Goal: Task Accomplishment & Management: Complete application form

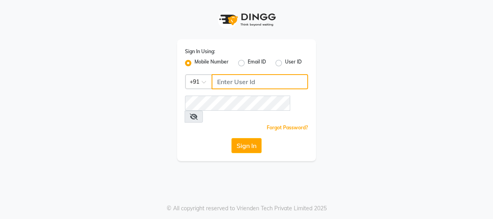
click at [240, 81] on input "Username" at bounding box center [259, 81] width 96 height 15
type input "9811734462"
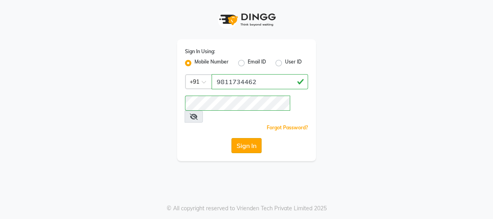
click at [244, 138] on button "Sign In" at bounding box center [246, 145] width 30 height 15
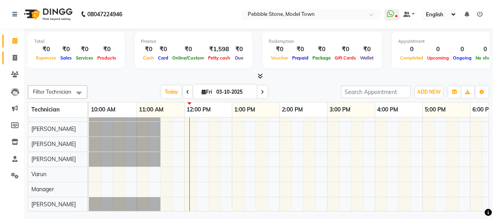
click at [18, 58] on span at bounding box center [15, 58] width 14 height 9
select select "8684"
select select "service"
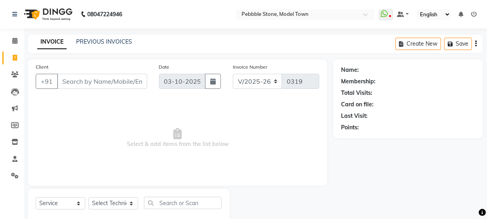
click at [88, 81] on input "Client" at bounding box center [102, 81] width 90 height 15
type input "9416651986"
click at [126, 81] on span "Add Client" at bounding box center [126, 81] width 31 height 8
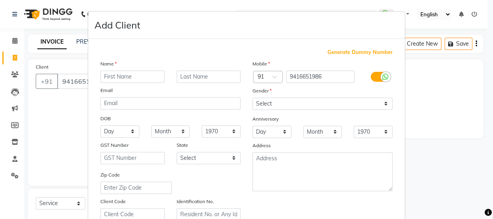
click at [130, 77] on input "text" at bounding box center [132, 77] width 64 height 12
type input "[PERSON_NAME]"
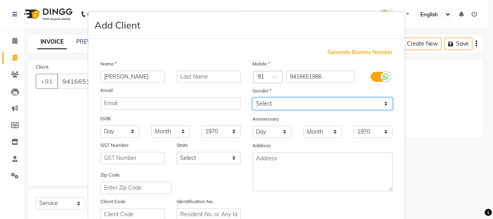
click at [262, 103] on select "Select [DEMOGRAPHIC_DATA] [DEMOGRAPHIC_DATA] Other Prefer Not To Say" at bounding box center [322, 104] width 140 height 12
select select "[DEMOGRAPHIC_DATA]"
click at [252, 98] on select "Select [DEMOGRAPHIC_DATA] [DEMOGRAPHIC_DATA] Other Prefer Not To Say" at bounding box center [322, 104] width 140 height 12
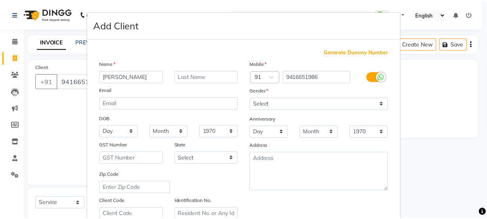
scroll to position [150, 0]
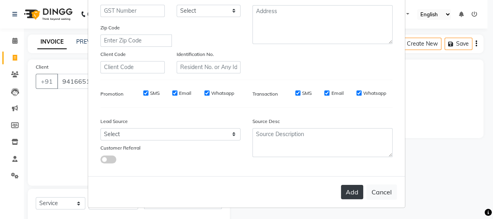
click at [354, 190] on button "Add" at bounding box center [352, 192] width 22 height 14
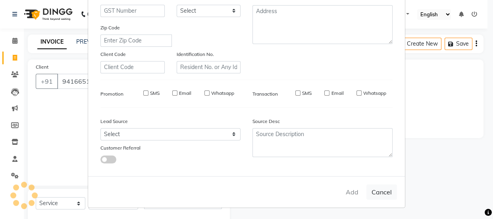
type input "94******86"
select select
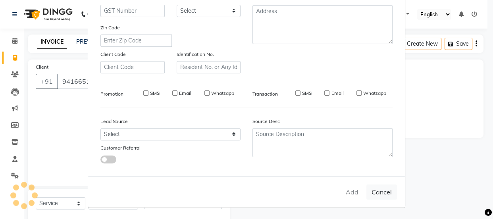
select select
checkbox input "false"
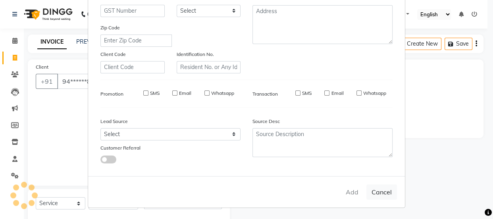
checkbox input "false"
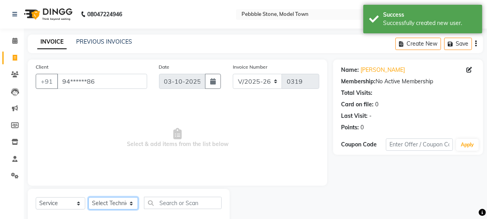
click at [116, 203] on select "Select Technician Ajay amit [PERSON_NAME] Manager [PERSON_NAME]" at bounding box center [113, 203] width 50 height 12
select select "87632"
click at [88, 197] on select "Select Technician Ajay amit [PERSON_NAME] Manager [PERSON_NAME]" at bounding box center [113, 203] width 50 height 12
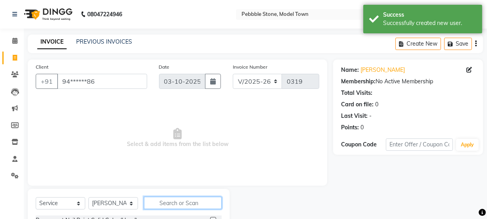
click at [171, 203] on input "text" at bounding box center [183, 203] width 78 height 12
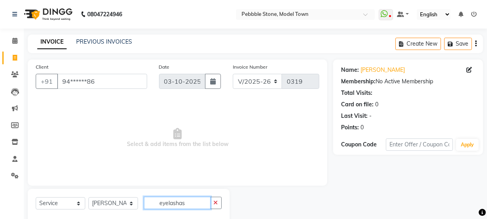
scroll to position [20, 0]
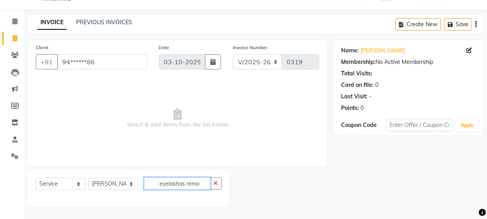
click at [202, 184] on input "eyelashas remo" at bounding box center [177, 183] width 67 height 12
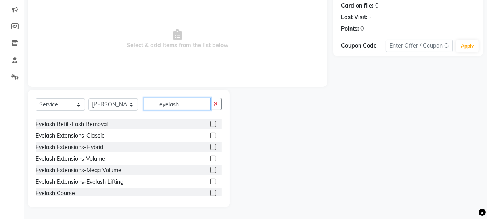
scroll to position [47, 0]
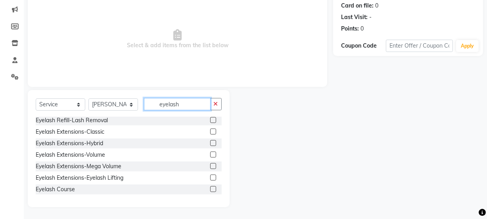
type input "eyelash"
click at [210, 119] on label at bounding box center [213, 120] width 6 height 6
click at [210, 119] on input "checkbox" at bounding box center [212, 120] width 5 height 5
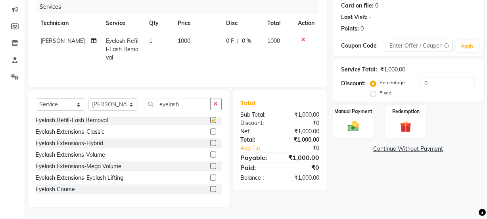
checkbox input "false"
click at [228, 38] on span "0 F" at bounding box center [230, 41] width 8 height 8
select select "87632"
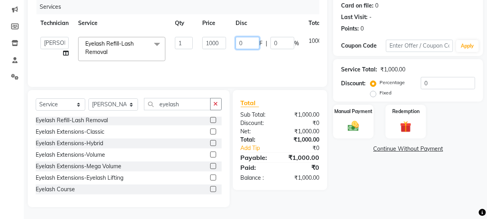
click at [245, 42] on input "0" at bounding box center [248, 43] width 24 height 12
type input "0500"
click at [226, 65] on tr "Ajay amit [PERSON_NAME] Manager [PERSON_NAME] Varun Eyelash Refill-Lash Removal…" at bounding box center [194, 49] width 317 height 34
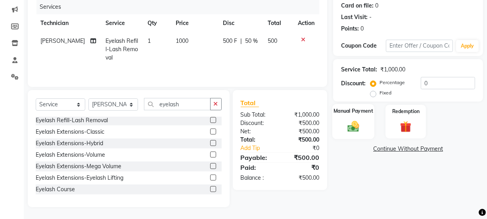
click at [352, 121] on img at bounding box center [353, 125] width 19 height 13
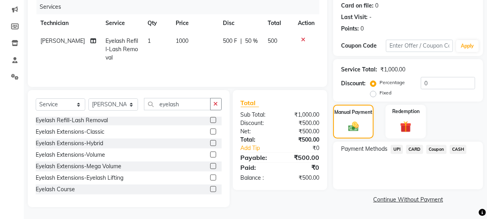
click at [458, 149] on span "CASH" at bounding box center [458, 149] width 17 height 9
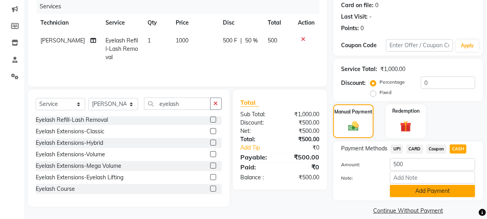
click at [415, 188] on button "Add Payment" at bounding box center [432, 191] width 85 height 12
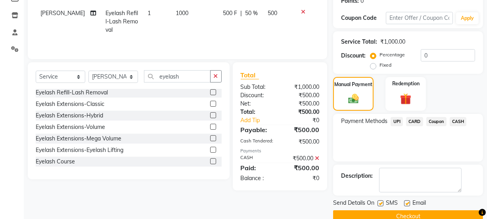
scroll to position [142, 0]
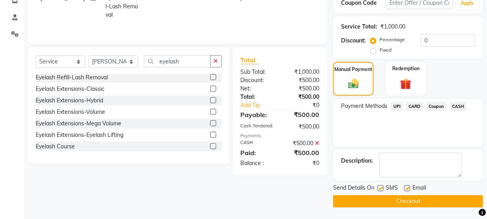
click at [398, 197] on button "Checkout" at bounding box center [408, 201] width 150 height 12
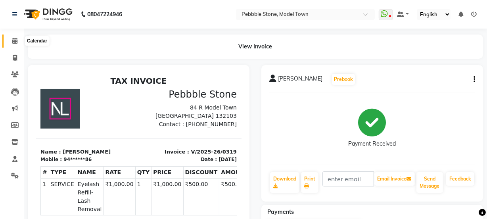
click at [15, 39] on icon at bounding box center [14, 41] width 5 height 6
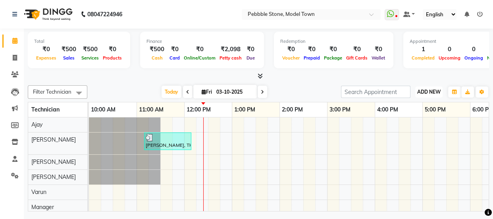
click at [432, 91] on span "ADD NEW" at bounding box center [428, 92] width 23 height 6
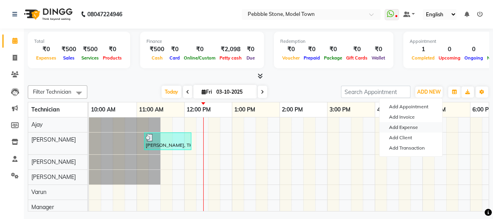
click at [397, 124] on link "Add Expense" at bounding box center [410, 127] width 63 height 10
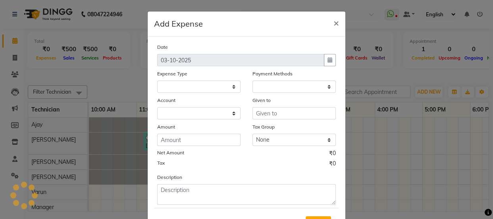
select select "1"
select select "7952"
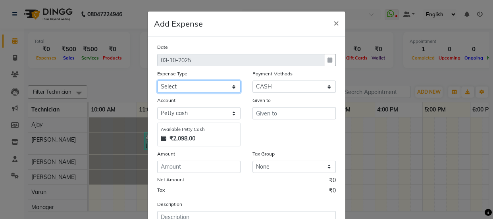
click at [202, 86] on select "Select Advance Salary Bank charges Car maintenance Cash transfer to bank Cash t…" at bounding box center [198, 87] width 83 height 12
select select "24062"
click at [157, 81] on select "Select Advance Salary Bank charges Car maintenance Cash transfer to bank Cash t…" at bounding box center [198, 87] width 83 height 12
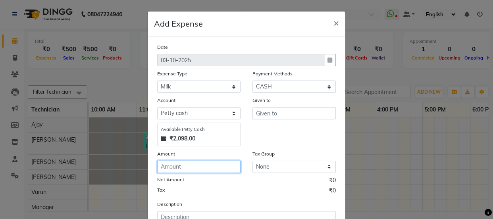
click at [186, 167] on input "number" at bounding box center [198, 167] width 83 height 12
type input "76"
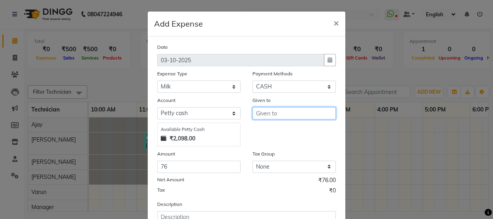
click at [269, 112] on input "text" at bounding box center [293, 113] width 83 height 12
type input "pankaj"
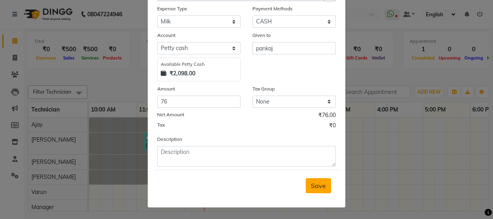
click at [313, 182] on span "Save" at bounding box center [318, 186] width 15 height 8
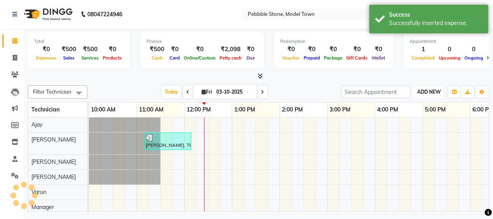
click at [428, 90] on span "ADD NEW" at bounding box center [428, 92] width 23 height 6
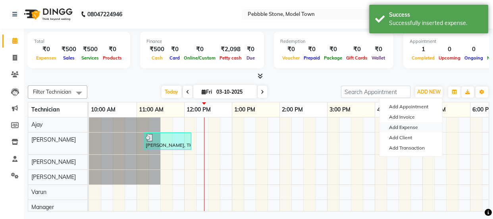
click at [398, 124] on link "Add Expense" at bounding box center [410, 127] width 63 height 10
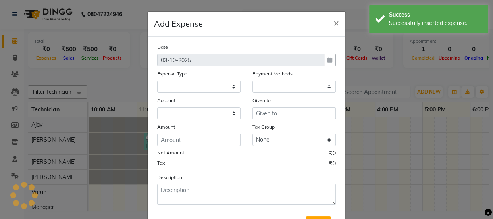
select select "1"
select select "7952"
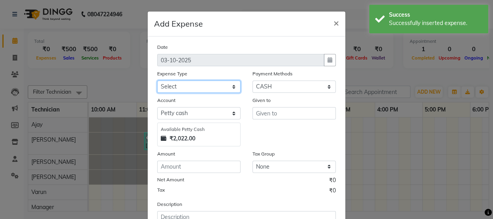
click at [191, 88] on select "Select Advance Salary Bank charges Car maintenance Cash transfer to bank Cash t…" at bounding box center [198, 87] width 83 height 12
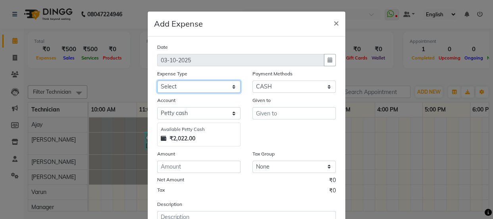
select select "24241"
click at [157, 81] on select "Select Advance Salary Bank charges Car maintenance Cash transfer to bank Cash t…" at bounding box center [198, 87] width 83 height 12
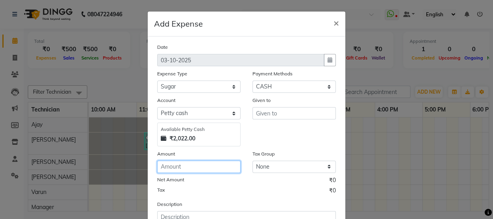
click at [181, 167] on input "number" at bounding box center [198, 167] width 83 height 12
type input "44"
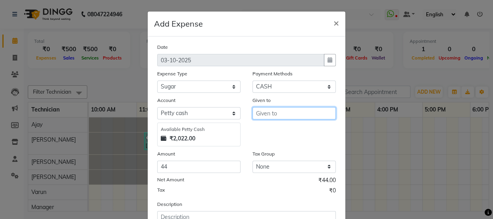
click at [270, 113] on input "text" at bounding box center [293, 113] width 83 height 12
type input "pankaj"
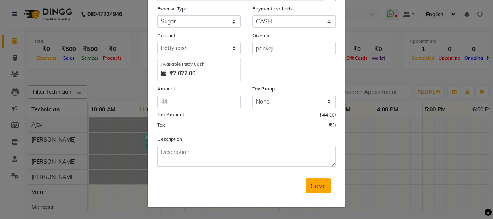
click at [313, 182] on span "Save" at bounding box center [318, 186] width 15 height 8
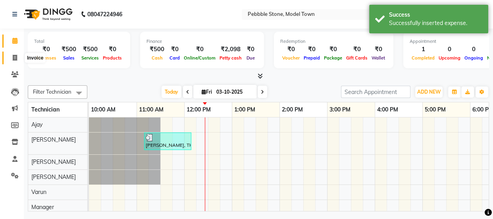
click at [15, 55] on icon at bounding box center [15, 58] width 4 height 6
select select "service"
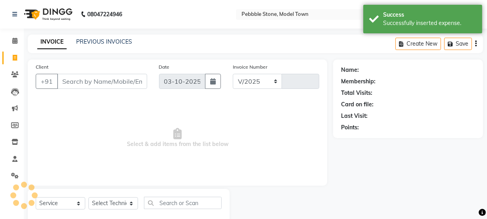
select select "8684"
type input "0320"
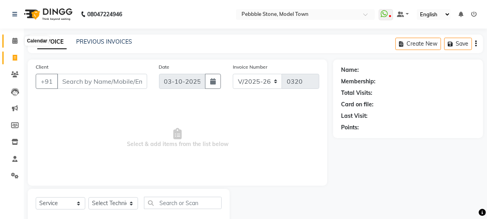
click at [15, 39] on icon at bounding box center [14, 41] width 5 height 6
